Goal: Information Seeking & Learning: Understand process/instructions

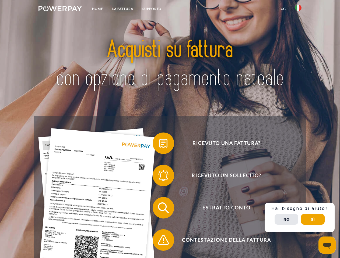
click at [60, 9] on img at bounding box center [59, 8] width 43 height 5
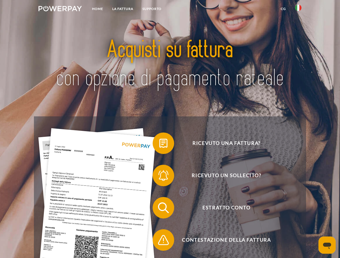
click at [298, 9] on img at bounding box center [298, 8] width 6 height 6
click at [283, 9] on link "CG" at bounding box center [283, 9] width 14 height 10
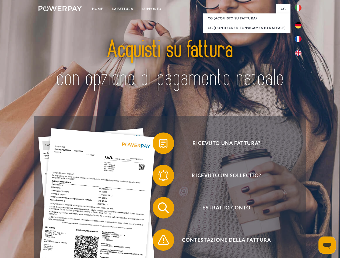
click at [159, 145] on span at bounding box center [155, 143] width 27 height 27
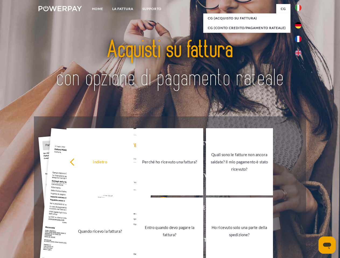
click at [159, 177] on link "Perché ho ricevuto una fattura?" at bounding box center [169, 161] width 67 height 67
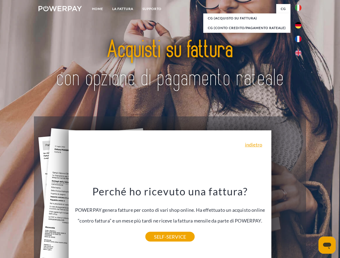
click at [159, 209] on div "Perché ho ricevuto una fattura? POWERPAY genera fatture per conto di vari shop …" at bounding box center [170, 211] width 197 height 52
click at [159, 241] on link "SELF-SERVICE" at bounding box center [169, 237] width 49 height 10
click at [300, 218] on div "Ricevuto una fattura? Ricevuto un sollecito? Estratto conto indietro" at bounding box center [170, 224] width 272 height 215
click at [286, 219] on span "Estratto conto" at bounding box center [226, 208] width 132 height 22
click at [313, 220] on header "Home LA FATTURA Supporto" at bounding box center [170, 186] width 340 height 372
